Goal: Communication & Community: Answer question/provide support

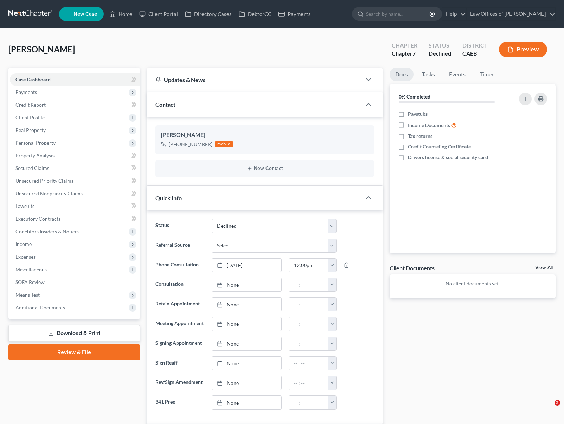
select select "3"
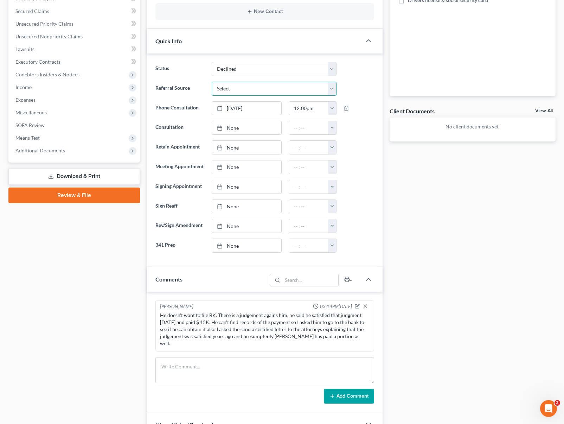
click at [332, 89] on select "Select Word Of Mouth Previous Clients Direct Mail Website Google Search Modern …" at bounding box center [274, 89] width 125 height 14
select select "6"
click at [212, 82] on select "Select Word Of Mouth Previous Clients Direct Mail Website Google Search Modern …" at bounding box center [274, 89] width 125 height 14
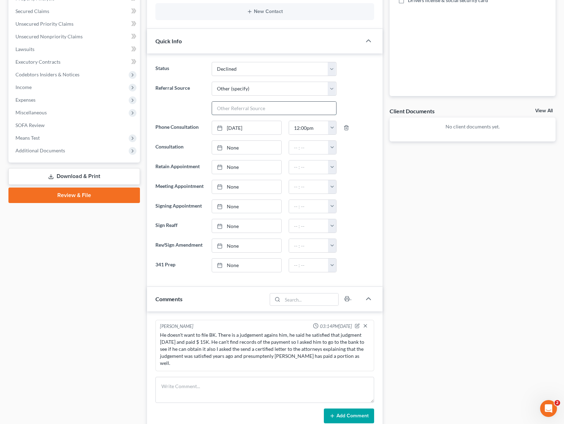
click at [232, 104] on input "text" at bounding box center [274, 108] width 124 height 13
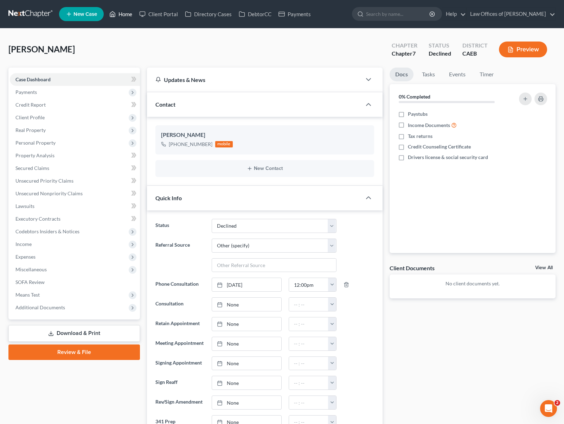
click at [127, 15] on link "Home" at bounding box center [121, 14] width 30 height 13
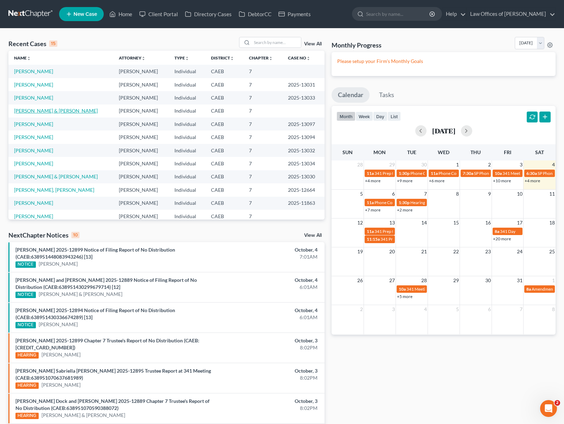
click at [79, 113] on link "[PERSON_NAME] & [PERSON_NAME]" at bounding box center [56, 111] width 84 height 6
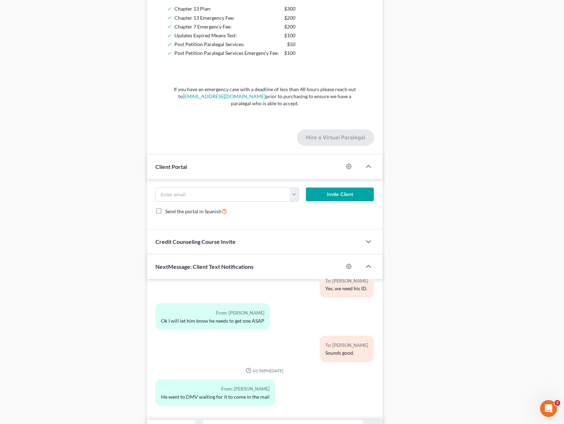
scroll to position [665, 0]
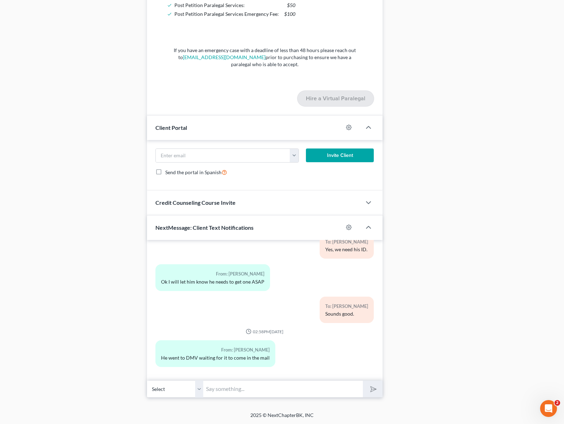
click at [236, 387] on input "text" at bounding box center [283, 388] width 160 height 17
type input "Perfect !!"
click at [363, 381] on button "submit" at bounding box center [372, 389] width 19 height 17
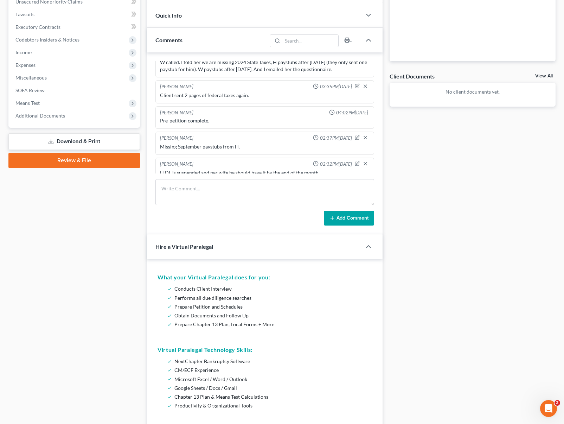
scroll to position [192, 0]
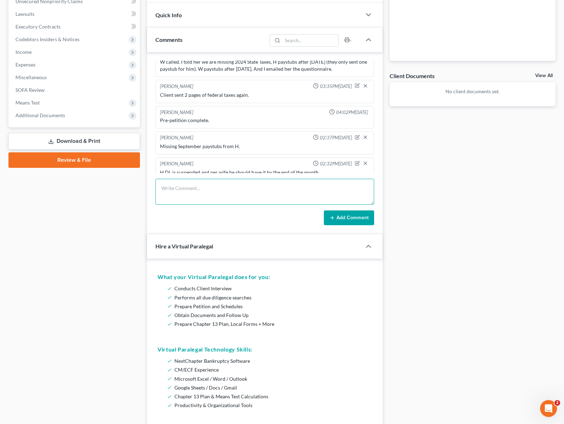
drag, startPoint x: 200, startPoint y: 183, endPoint x: 193, endPoint y: 178, distance: 8.8
click at [199, 183] on textarea at bounding box center [264, 192] width 219 height 26
type textarea "W texted back, H just went to DMV and DL will come in the mail soon."
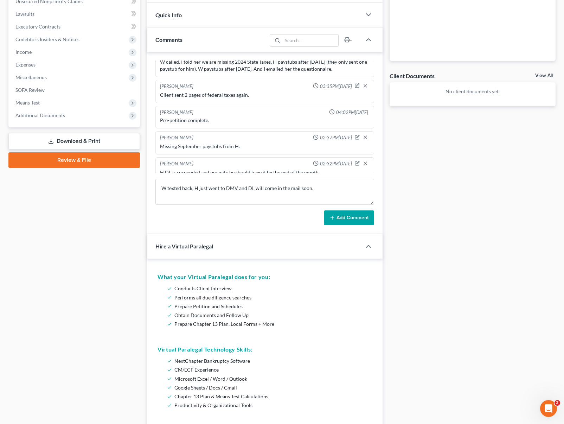
click at [350, 219] on button "Add Comment" at bounding box center [349, 217] width 50 height 15
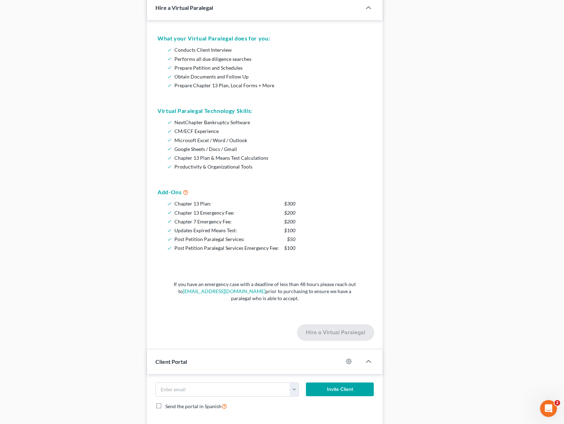
scroll to position [0, 0]
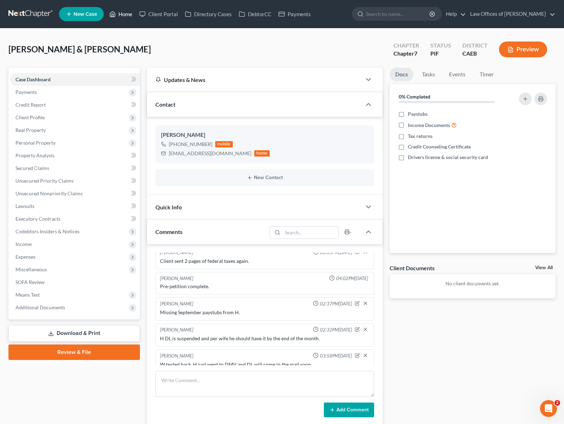
click at [128, 16] on link "Home" at bounding box center [121, 14] width 30 height 13
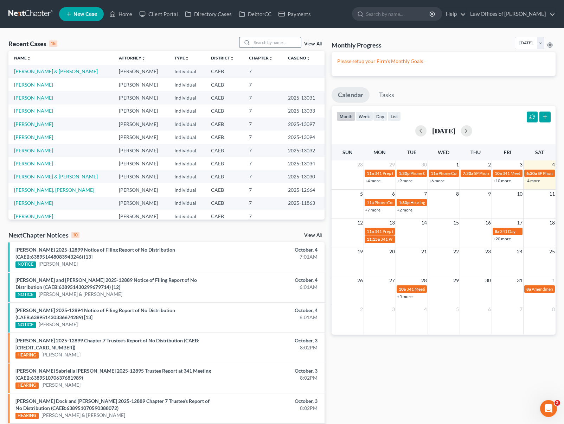
click at [279, 44] on input "search" at bounding box center [276, 42] width 49 height 10
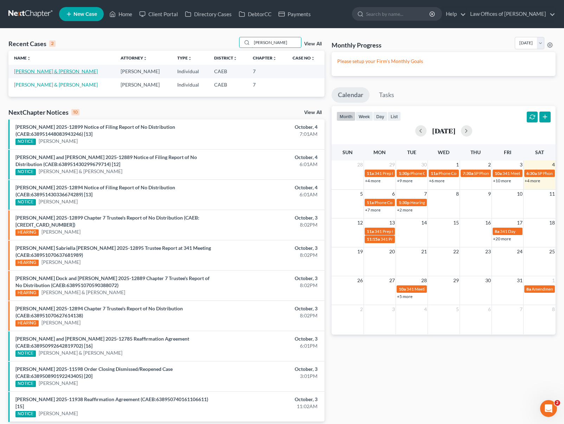
type input "[PERSON_NAME]"
click at [66, 70] on link "[PERSON_NAME] & [PERSON_NAME]" at bounding box center [56, 71] width 84 height 6
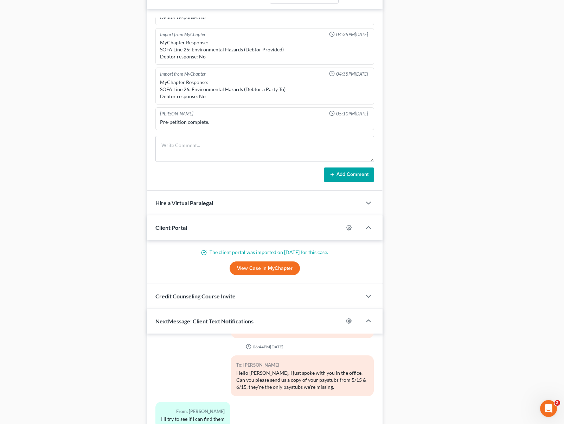
scroll to position [577, 0]
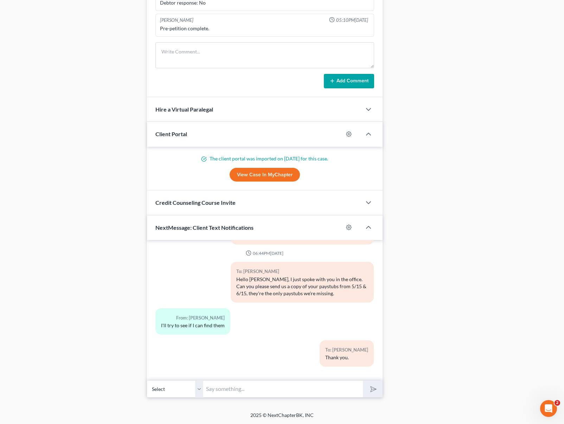
click at [230, 391] on input "text" at bounding box center [283, 388] width 160 height 17
type input "[PERSON_NAME]. Puede llamar ahorita aqui a la oficina ?"
click at [363, 381] on button "submit" at bounding box center [372, 389] width 19 height 17
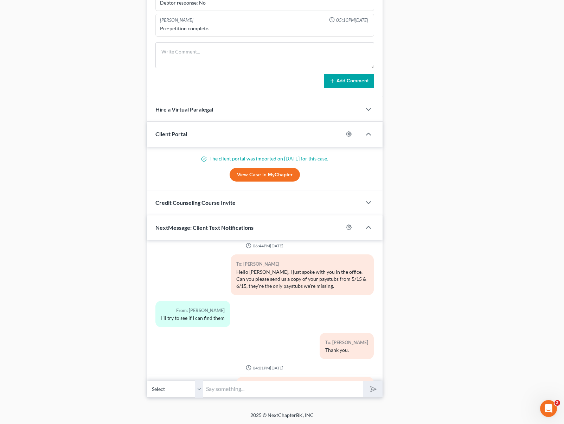
scroll to position [2026, 0]
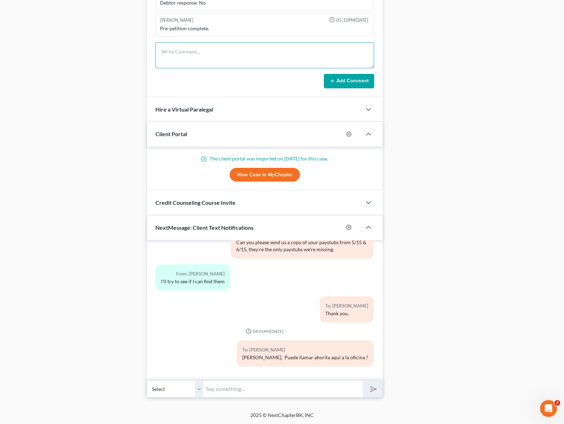
click at [188, 47] on textarea at bounding box center [264, 55] width 219 height 26
type textarea "Spoke to client, explained the paystubs we have are from 2024."
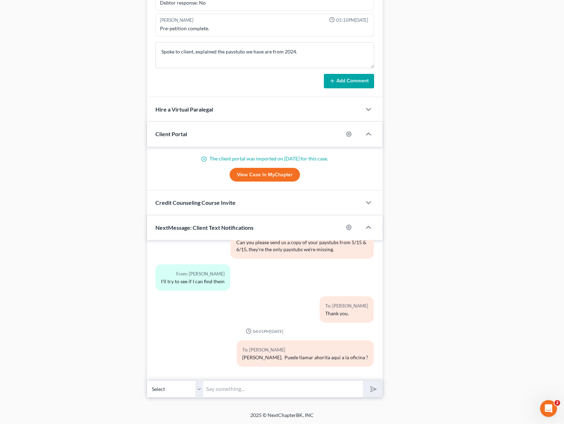
click at [349, 80] on button "Add Comment" at bounding box center [349, 81] width 50 height 15
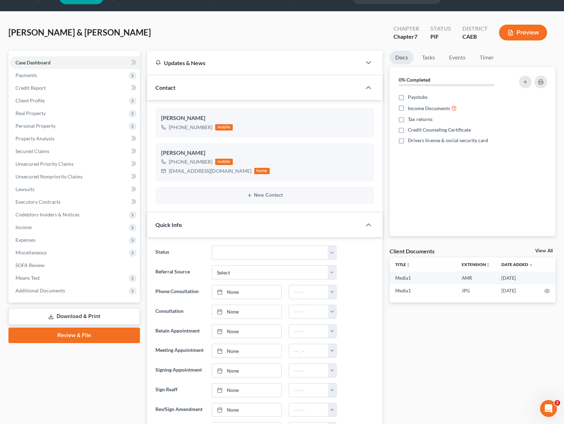
scroll to position [0, 0]
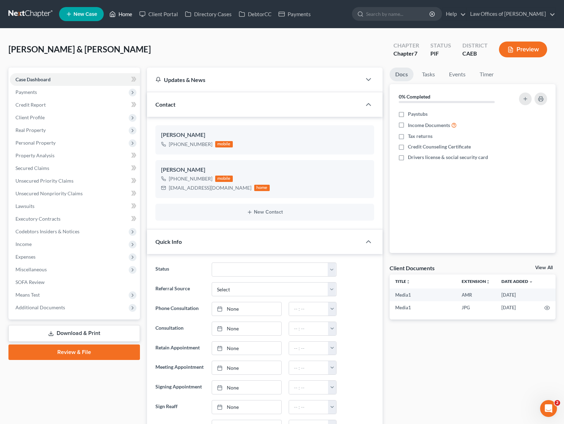
click at [128, 16] on link "Home" at bounding box center [121, 14] width 30 height 13
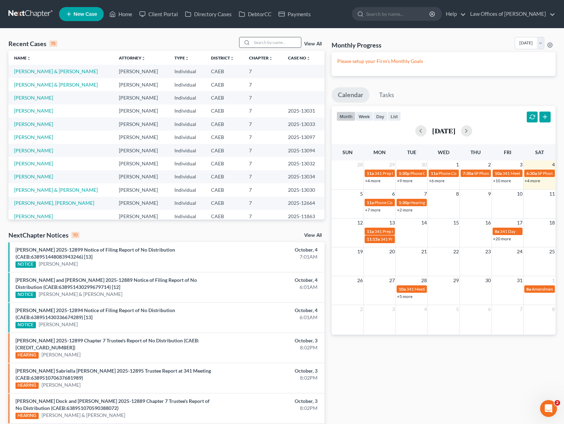
click at [265, 44] on input "search" at bounding box center [276, 42] width 49 height 10
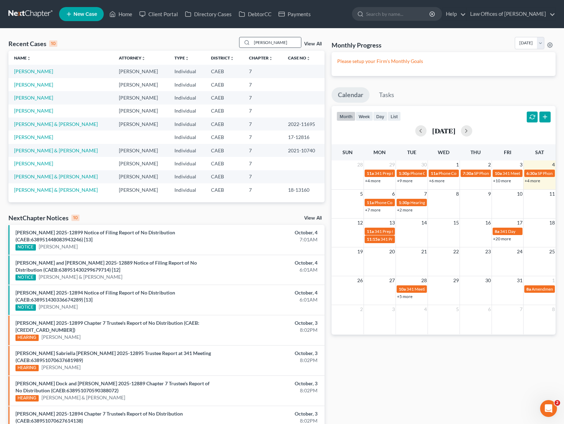
click at [262, 37] on div "[PERSON_NAME]" at bounding box center [270, 42] width 63 height 11
click at [266, 44] on input "[PERSON_NAME]" at bounding box center [276, 42] width 49 height 10
drag, startPoint x: 266, startPoint y: 45, endPoint x: 245, endPoint y: 42, distance: 21.3
click at [245, 42] on div "[PERSON_NAME]" at bounding box center [270, 42] width 63 height 11
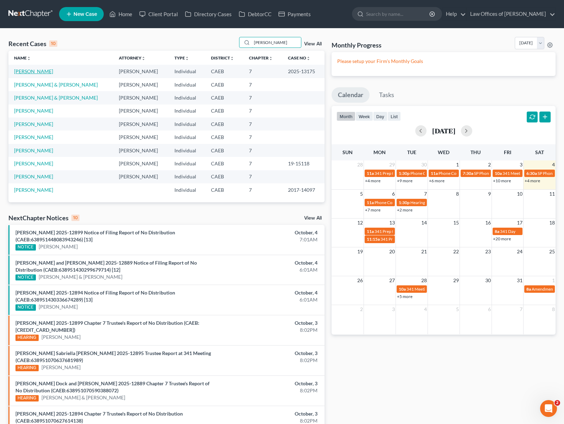
type input "[PERSON_NAME]"
click at [18, 73] on link "[PERSON_NAME]" at bounding box center [33, 71] width 39 height 6
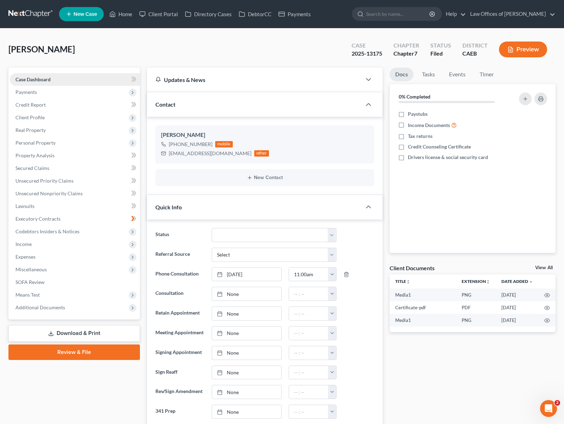
scroll to position [6184, 0]
click at [125, 17] on link "Home" at bounding box center [121, 14] width 30 height 13
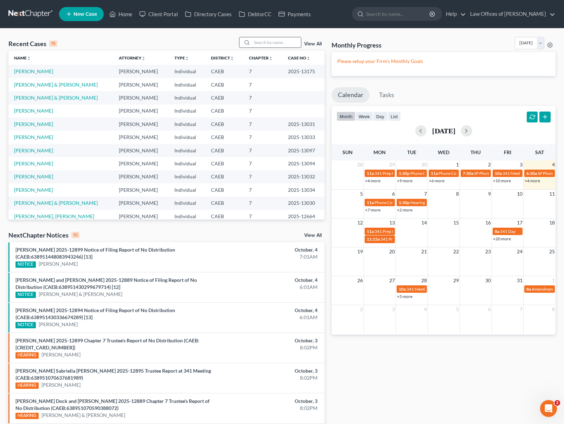
click at [260, 42] on input "search" at bounding box center [276, 42] width 49 height 10
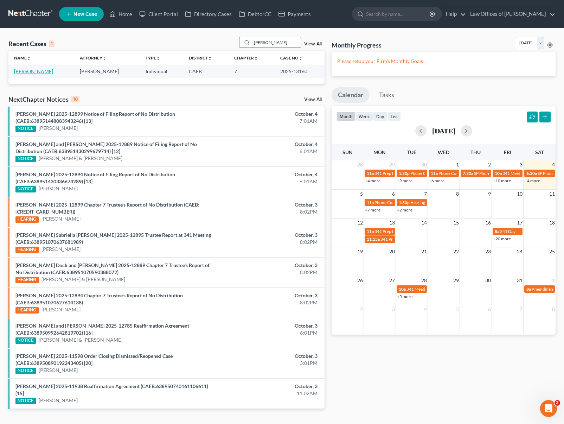
type input "[PERSON_NAME]"
click at [29, 73] on link "[PERSON_NAME]" at bounding box center [33, 71] width 39 height 6
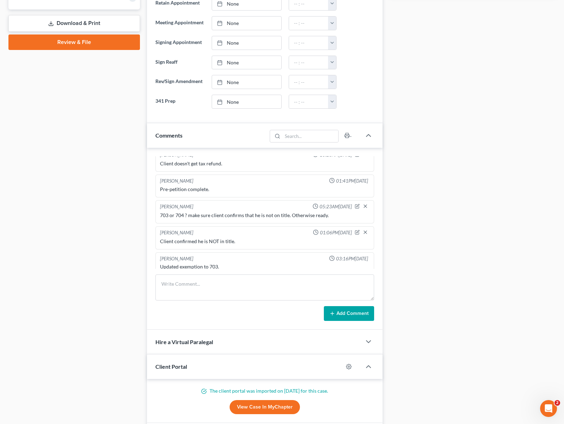
scroll to position [368, 0]
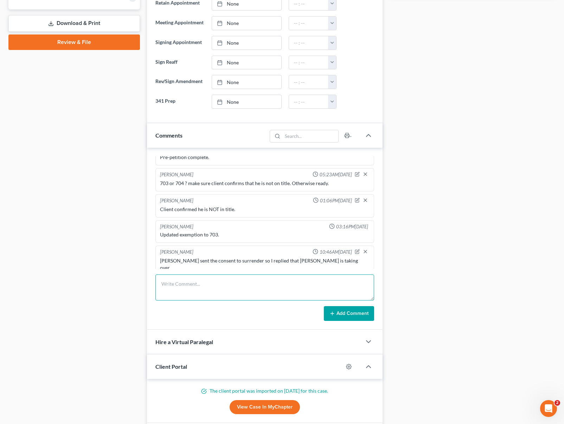
click at [303, 285] on textarea at bounding box center [264, 287] width 219 height 26
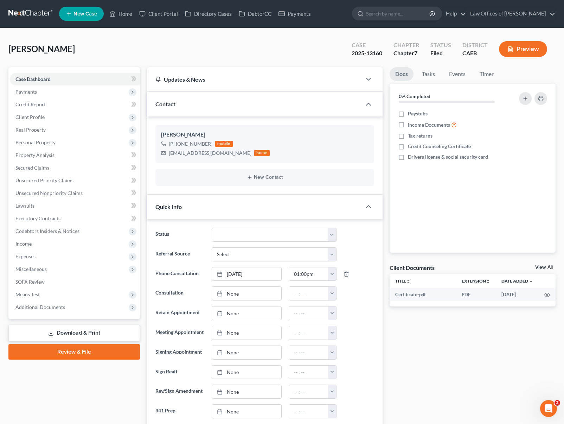
scroll to position [0, 0]
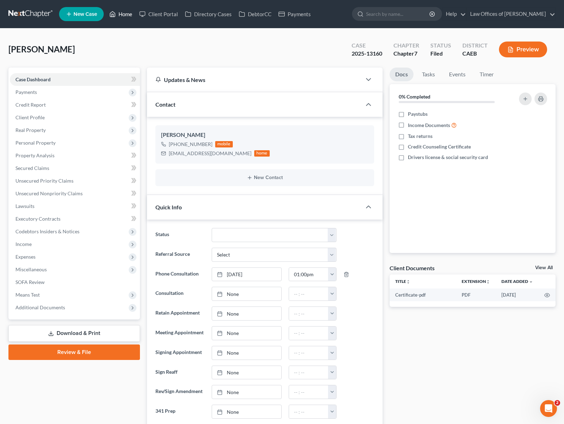
click at [126, 16] on link "Home" at bounding box center [121, 14] width 30 height 13
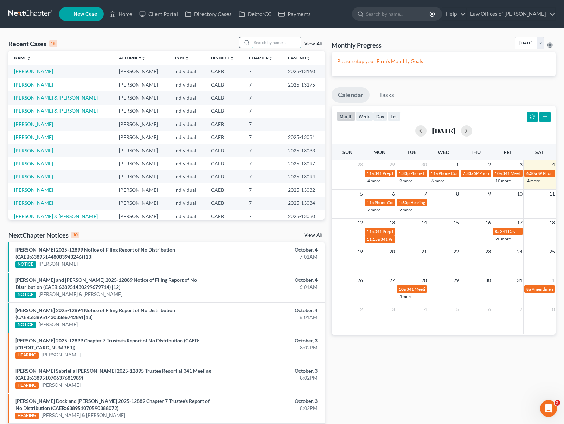
click at [269, 44] on input "search" at bounding box center [276, 42] width 49 height 10
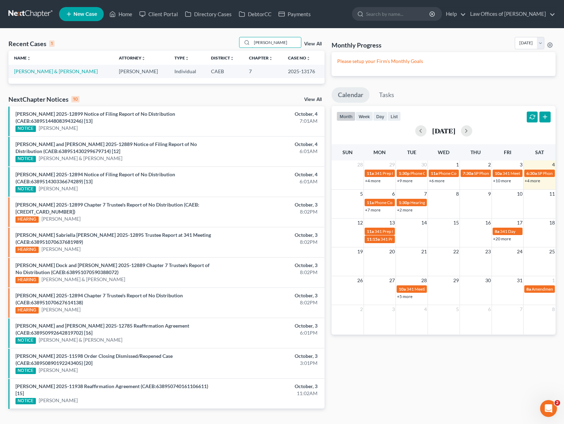
type input "[PERSON_NAME]"
click at [63, 74] on link "[PERSON_NAME] & [PERSON_NAME]" at bounding box center [56, 71] width 84 height 6
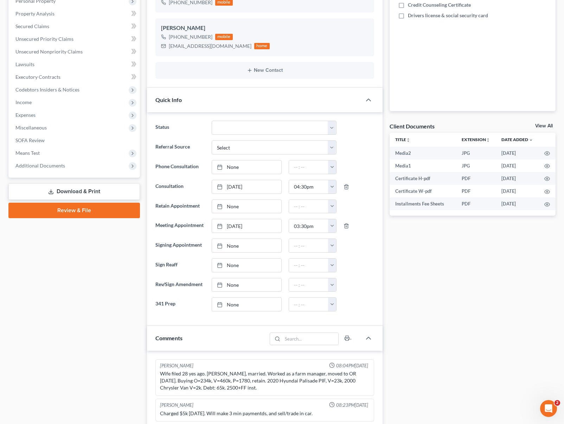
scroll to position [132, 0]
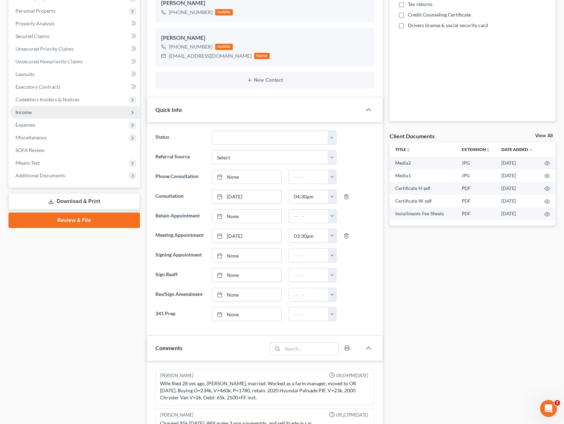
click at [44, 113] on span "Income" at bounding box center [75, 112] width 130 height 13
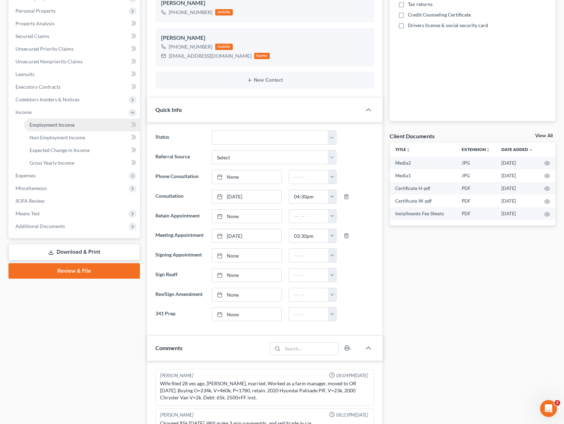
click at [62, 123] on span "Employment Income" at bounding box center [52, 125] width 45 height 6
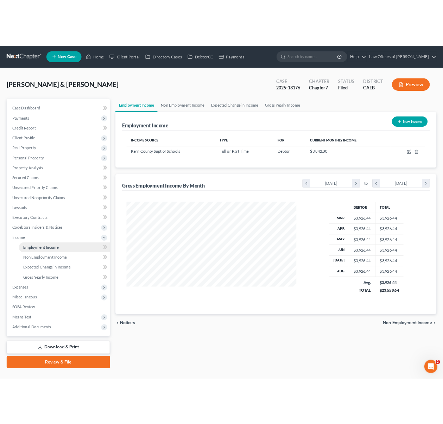
scroll to position [126, 230]
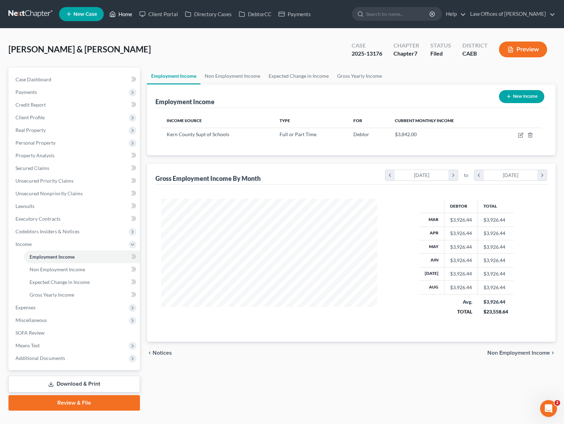
click at [125, 15] on link "Home" at bounding box center [121, 14] width 30 height 13
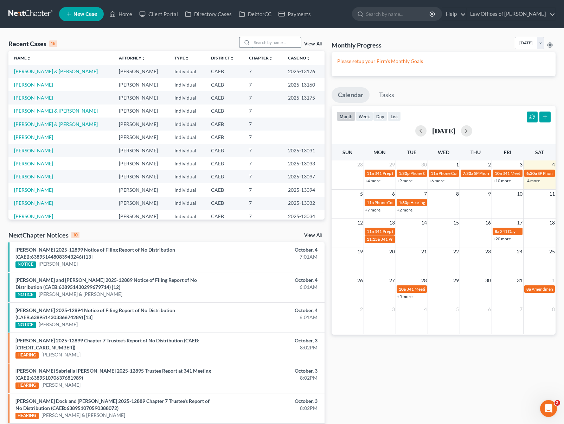
click at [262, 44] on input "search" at bounding box center [276, 42] width 49 height 10
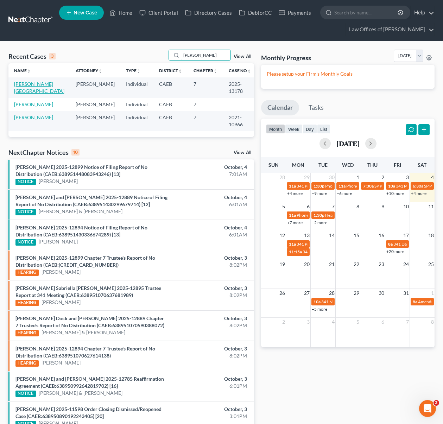
type input "[PERSON_NAME]"
click at [31, 85] on link "[PERSON_NAME][GEOGRAPHIC_DATA]" at bounding box center [39, 87] width 50 height 13
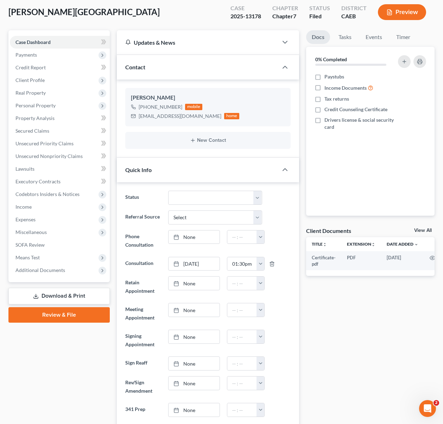
scroll to position [51, 0]
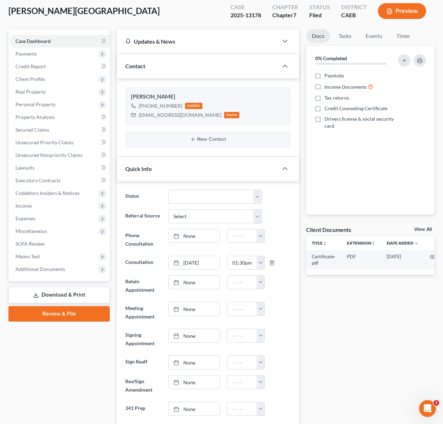
drag, startPoint x: 444, startPoint y: 94, endPoint x: 443, endPoint y: 116, distance: 21.9
drag, startPoint x: 443, startPoint y: 116, endPoint x: 441, endPoint y: 111, distance: 4.8
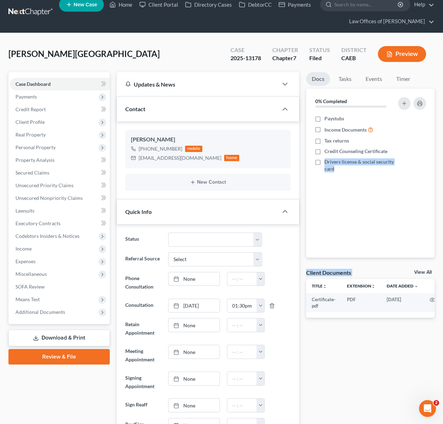
scroll to position [7, 0]
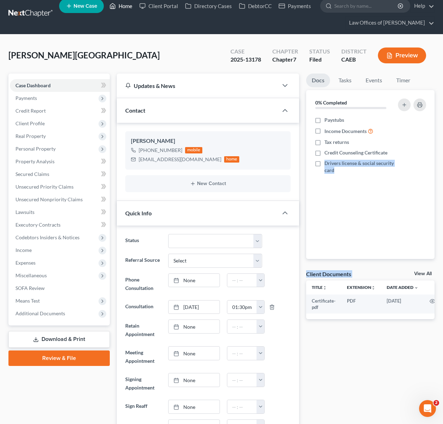
click at [121, 7] on link "Home" at bounding box center [121, 6] width 30 height 13
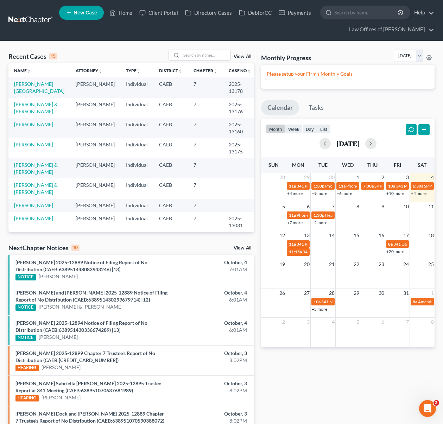
click at [319, 307] on link "+5 more" at bounding box center [319, 308] width 15 height 5
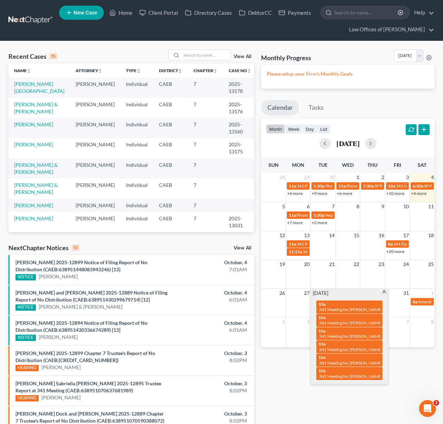
click at [384, 292] on span at bounding box center [383, 292] width 5 height 5
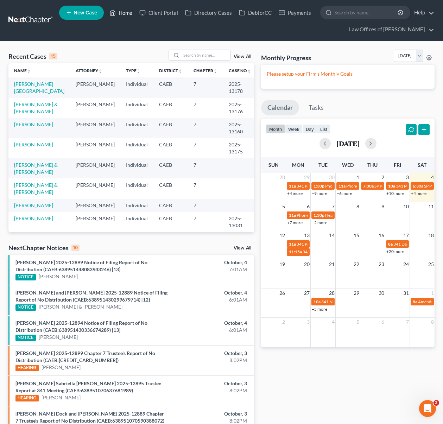
click at [132, 12] on link "Home" at bounding box center [121, 12] width 30 height 13
click at [209, 57] on input "search" at bounding box center [205, 55] width 49 height 10
click at [209, 56] on input "search" at bounding box center [205, 55] width 49 height 10
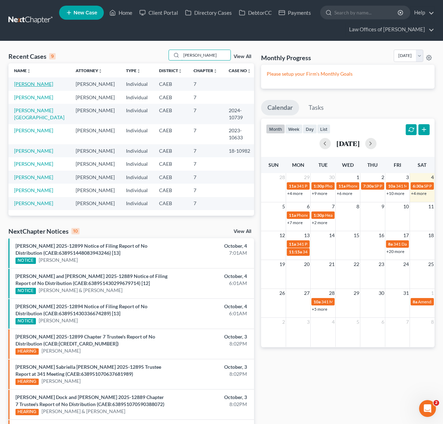
type input "[PERSON_NAME]"
click at [36, 85] on link "[PERSON_NAME]" at bounding box center [33, 84] width 39 height 6
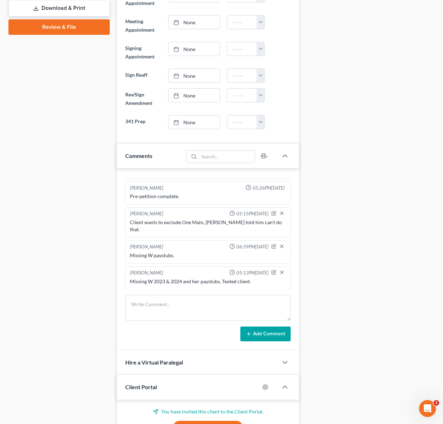
scroll to position [341, 0]
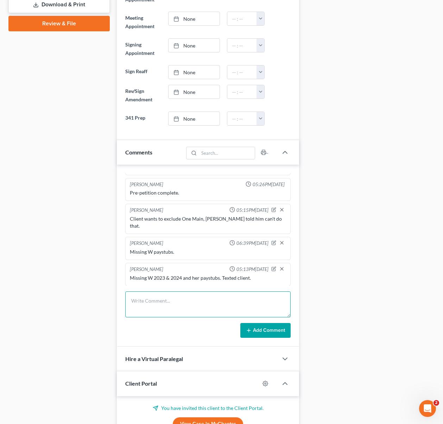
click at [154, 296] on textarea at bounding box center [208, 304] width 166 height 26
type textarea "Certification is expired now and he is missing his SSC."
click at [265, 331] on button "Add Comment" at bounding box center [265, 330] width 50 height 15
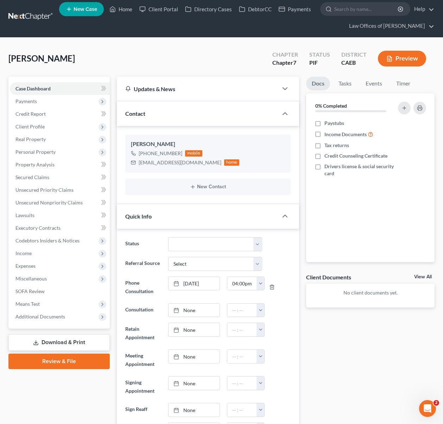
scroll to position [0, 0]
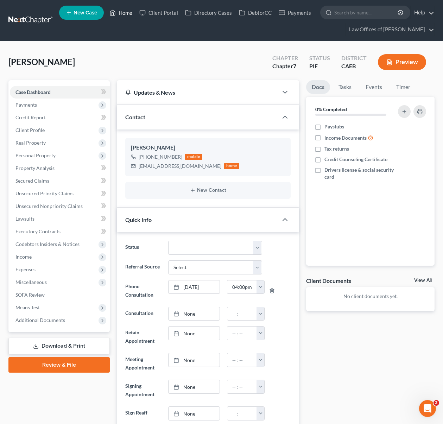
click at [131, 15] on link "Home" at bounding box center [121, 12] width 30 height 13
